Goal: Information Seeking & Learning: Find specific fact

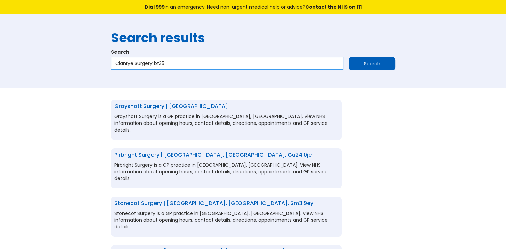
click at [171, 63] on input "Clanrye Surgery bt35" at bounding box center [227, 63] width 232 height 13
drag, startPoint x: 171, startPoint y: 63, endPoint x: 108, endPoint y: 69, distance: 63.1
click at [108, 69] on div "Search results Search Clanrye Surgery bt35 Search" at bounding box center [253, 51] width 291 height 54
paste input "Irvine Road Surgery"
type input "Irvine Road Surgery"
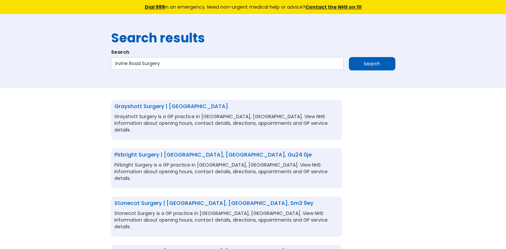
click at [369, 64] on input "Search" at bounding box center [372, 63] width 46 height 13
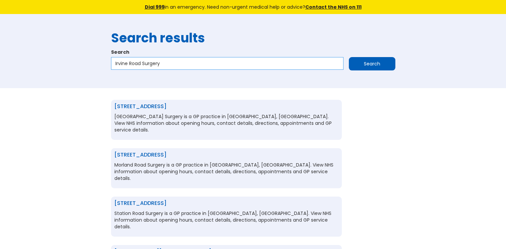
click at [209, 62] on input "Irvine Road Surgery" at bounding box center [227, 63] width 232 height 13
type input "Irvine Road Surgery ka1"
click at [353, 65] on input "Search" at bounding box center [372, 63] width 46 height 13
drag, startPoint x: 174, startPoint y: 63, endPoint x: 113, endPoint y: 67, distance: 61.0
click at [113, 67] on input "Irvine Road Surgery ka1" at bounding box center [227, 63] width 232 height 13
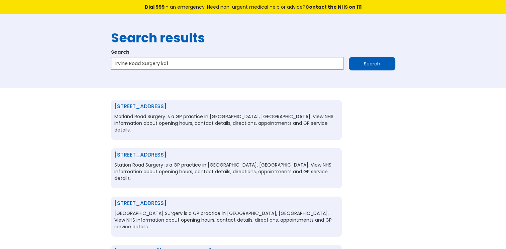
paste input "[GEOGRAPHIC_DATA]"
type input "[GEOGRAPHIC_DATA]"
click at [356, 64] on input "Search" at bounding box center [372, 63] width 46 height 13
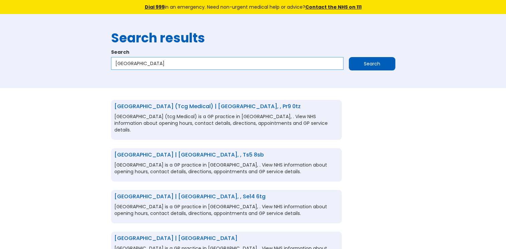
click at [203, 63] on input "[GEOGRAPHIC_DATA]" at bounding box center [227, 63] width 232 height 13
type input "Mughal Medical Centre bd7"
click at [350, 65] on input "Search" at bounding box center [372, 63] width 46 height 13
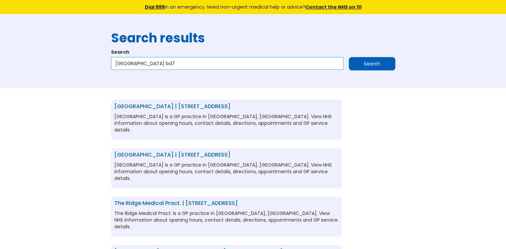
click at [233, 61] on input "[GEOGRAPHIC_DATA] bd7" at bounding box center [227, 63] width 232 height 13
type input "[GEOGRAPHIC_DATA] bd7 3hy"
click at [354, 62] on input "Search" at bounding box center [372, 63] width 46 height 13
